Goal: Check status: Check status

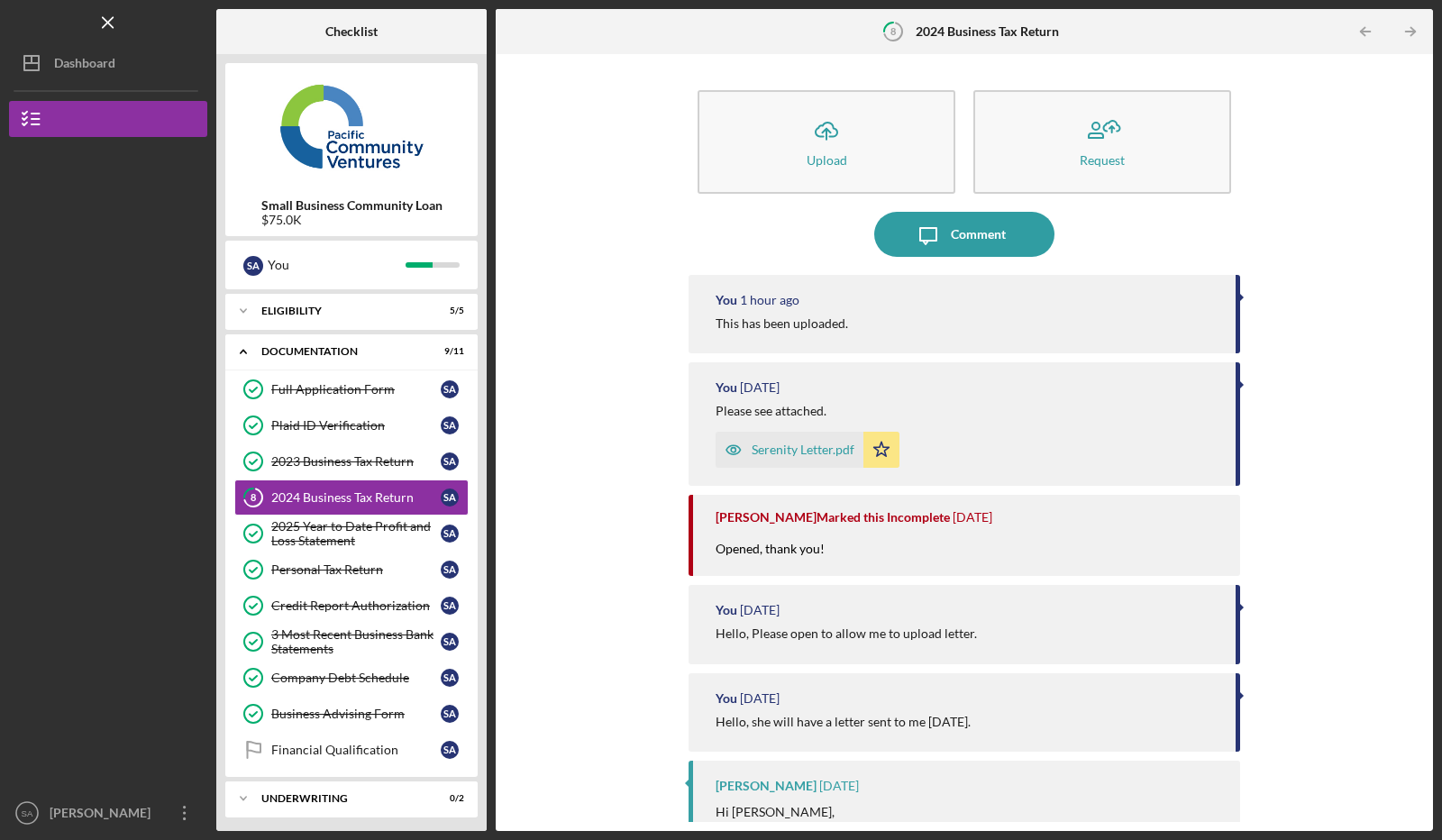
click at [90, 62] on div "Dashboard" at bounding box center [85, 65] width 62 height 41
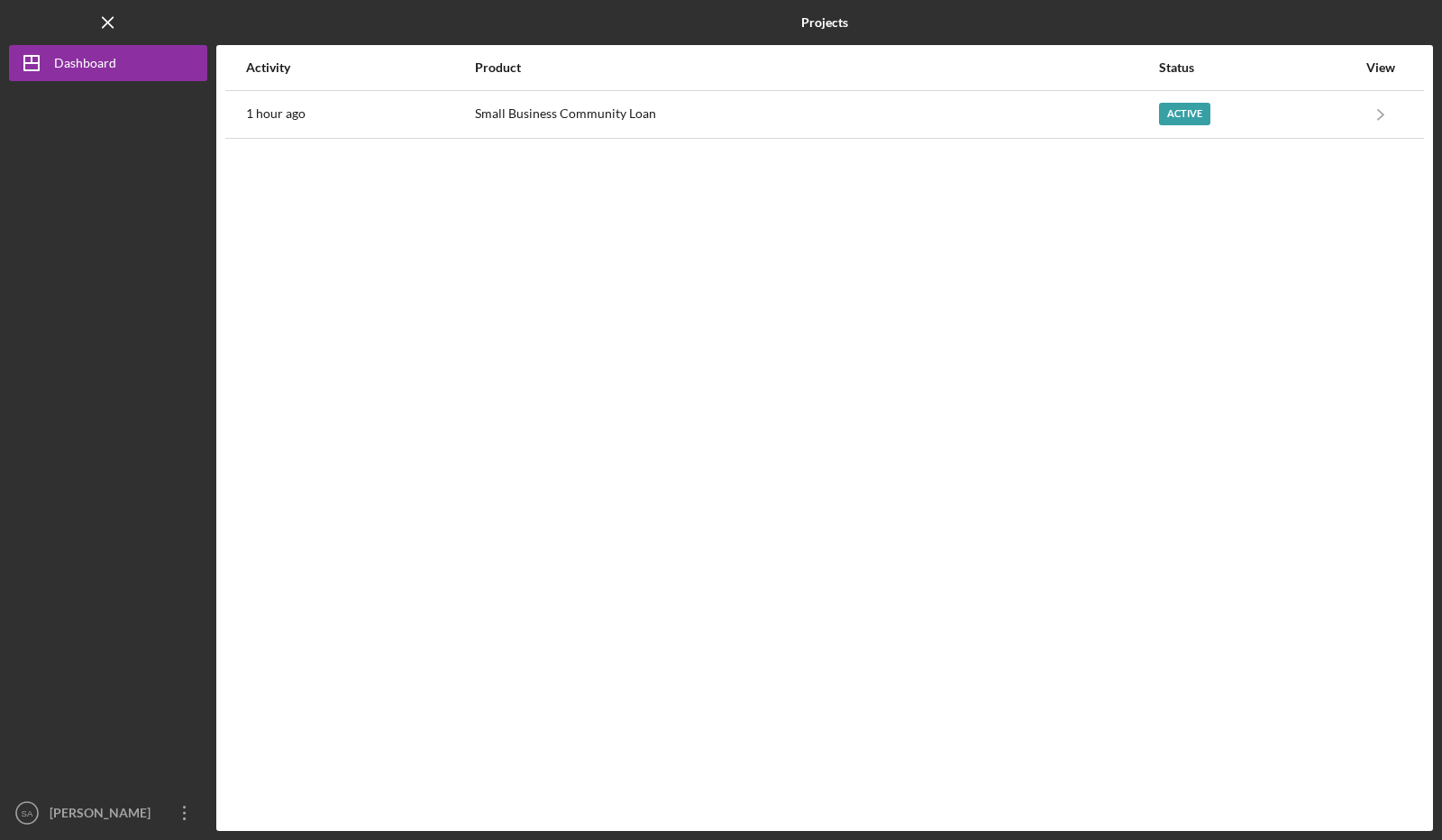
click at [1268, 101] on div "Active" at bounding box center [1258, 114] width 197 height 45
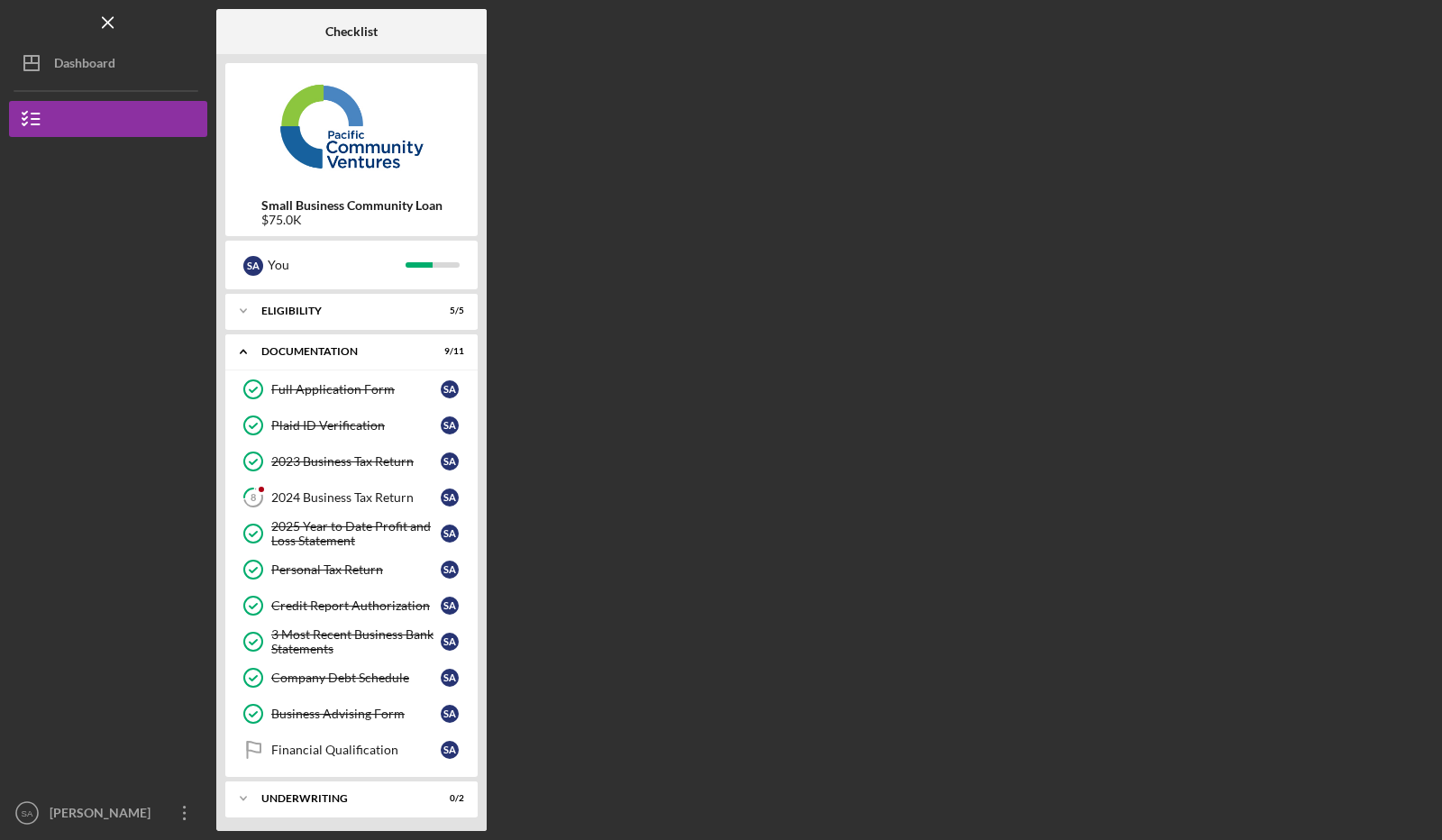
click at [397, 496] on div "2024 Business Tax Return" at bounding box center [356, 497] width 169 height 14
